Goal: Task Accomplishment & Management: Understand process/instructions

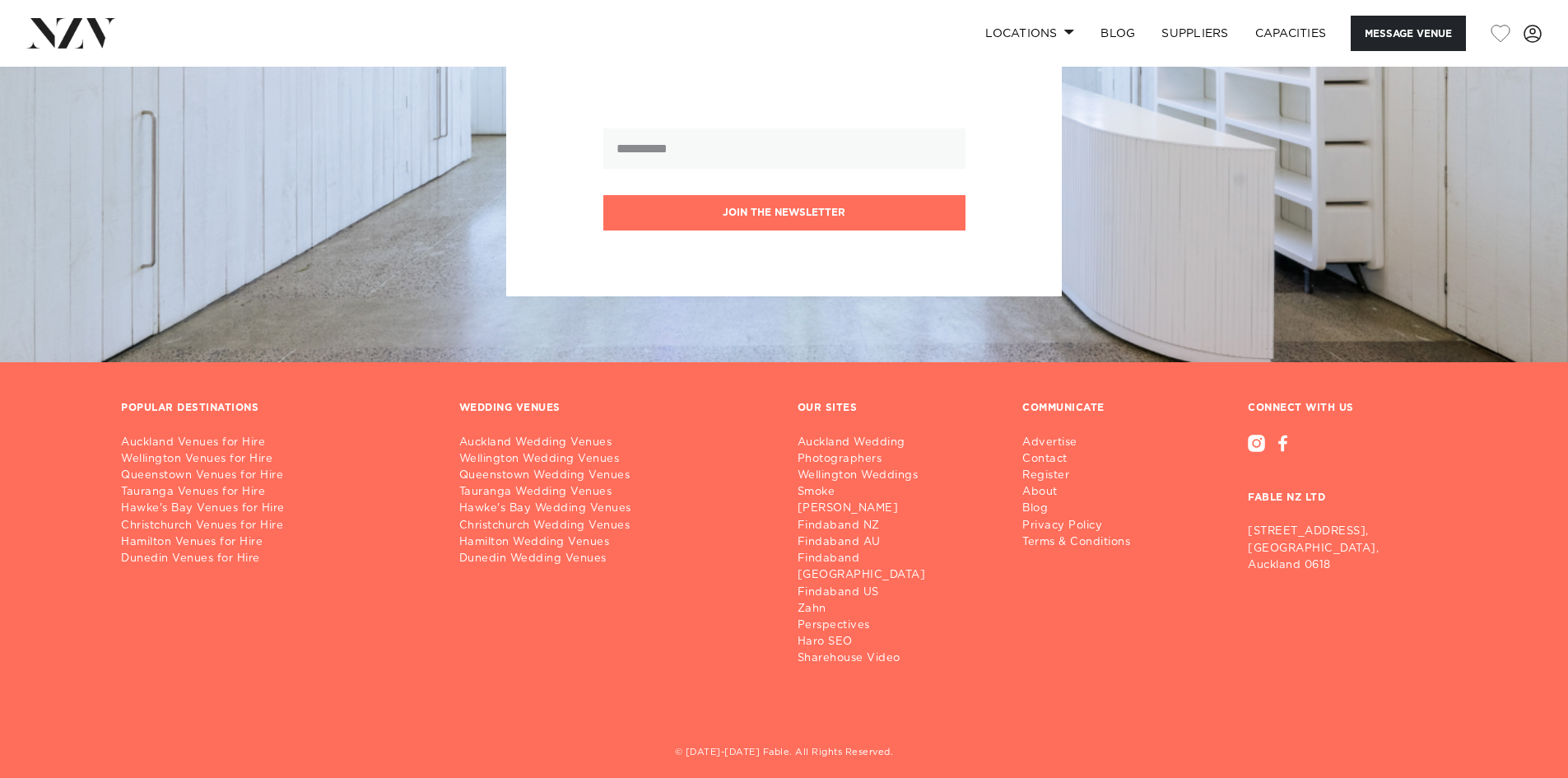
scroll to position [3265, 0]
click at [1045, 431] on div "Advertise Contact Register About Blog Privacy Policy Terms & Conditions" at bounding box center [1122, 482] width 200 height 136
click at [1046, 443] on link "Advertise" at bounding box center [1083, 442] width 121 height 16
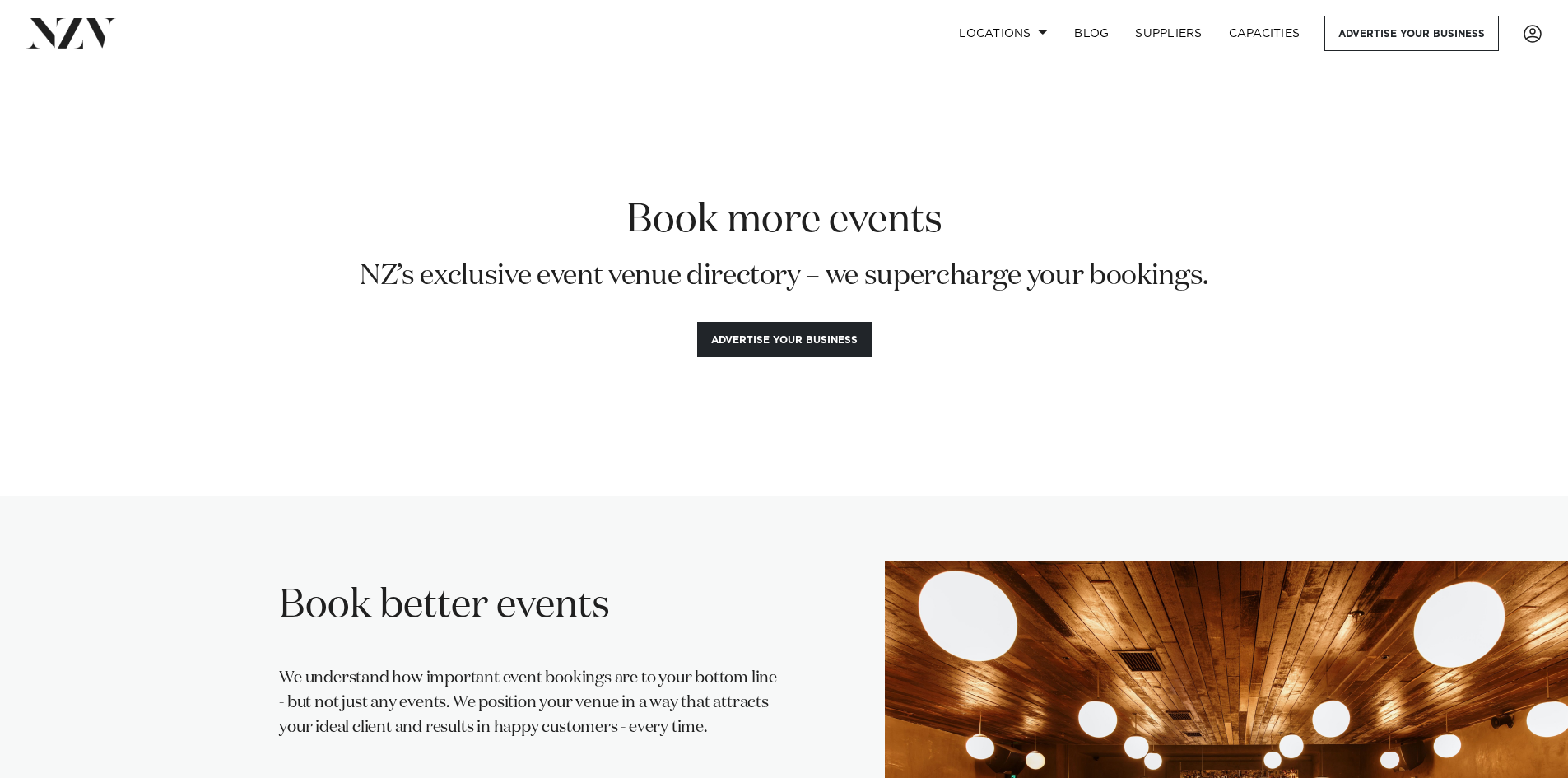
click at [71, 33] on img at bounding box center [70, 33] width 89 height 30
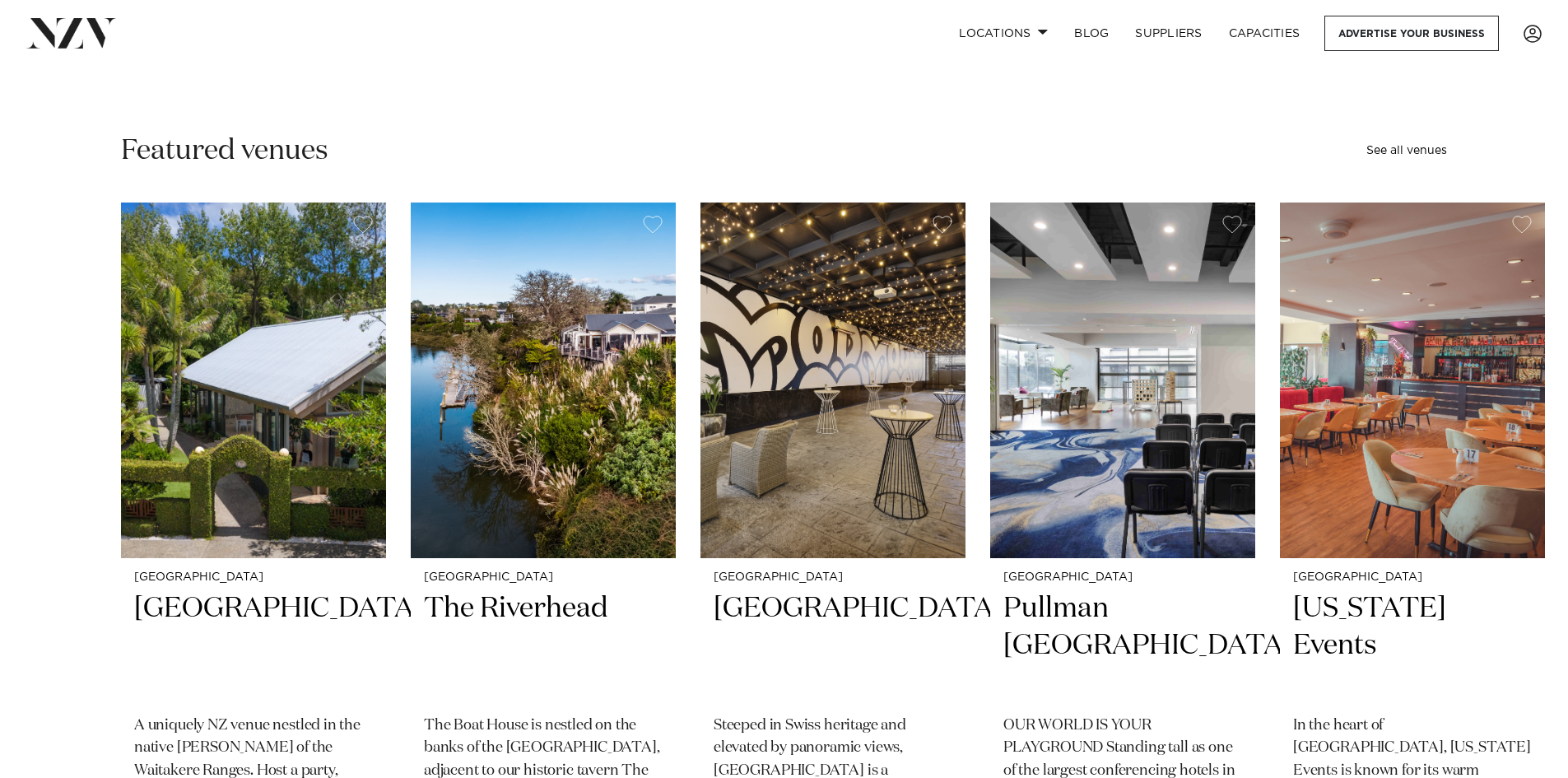
scroll to position [412, 0]
